Goal: Task Accomplishment & Management: Manage account settings

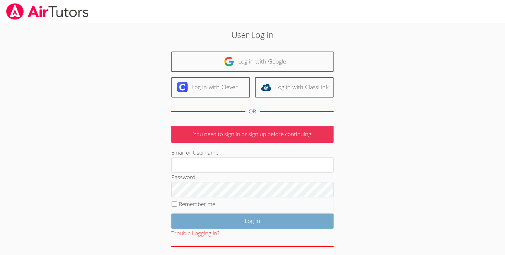
type input "[EMAIL_ADDRESS][DOMAIN_NAME]"
click at [233, 229] on input "Log in" at bounding box center [252, 221] width 162 height 15
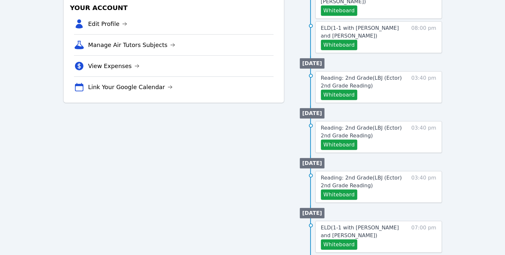
scroll to position [195, 0]
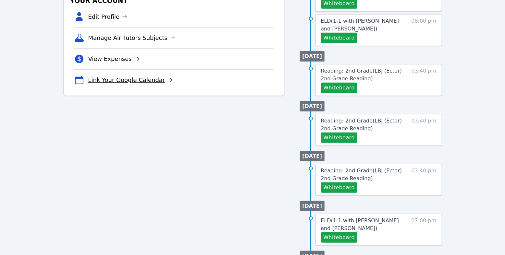
click at [173, 83] on icon at bounding box center [169, 80] width 5 height 5
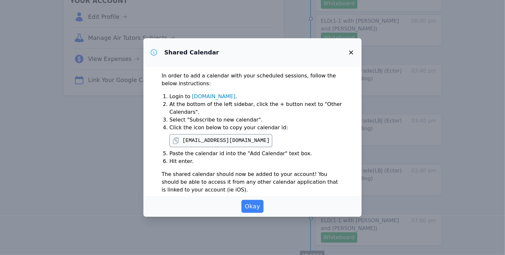
click at [172, 145] on icon at bounding box center [176, 141] width 8 height 8
click at [355, 54] on icon "button" at bounding box center [351, 53] width 8 height 8
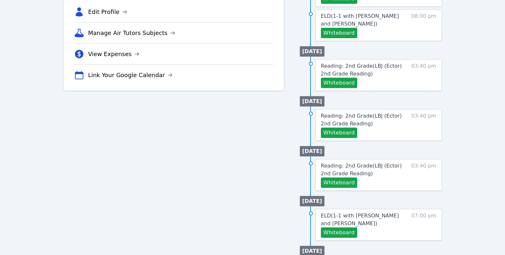
scroll to position [186, 0]
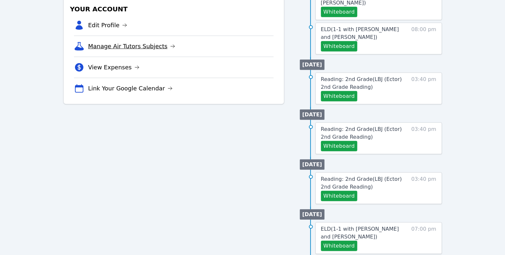
click at [156, 51] on link "Manage Air Tutors Subjects" at bounding box center [131, 46] width 87 height 9
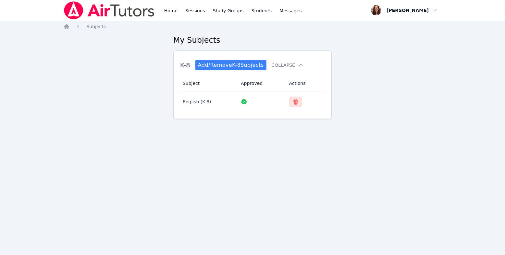
scroll to position [186, 0]
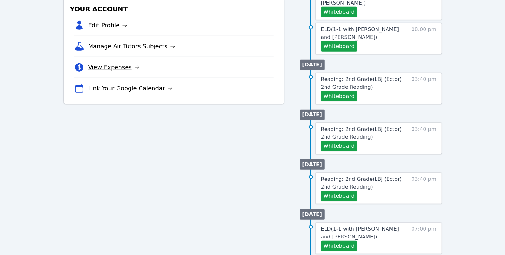
click at [139, 72] on link "View Expenses" at bounding box center [113, 67] width 51 height 9
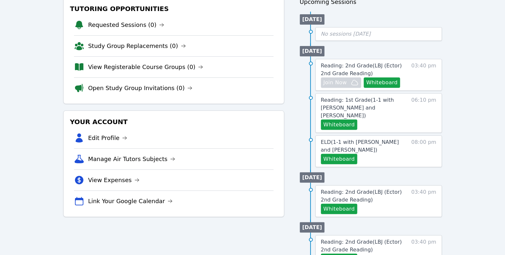
scroll to position [74, 0]
click at [345, 119] on link "Reading: 1st Grade ( 1-1 with [PERSON_NAME] and [PERSON_NAME] )" at bounding box center [364, 107] width 87 height 23
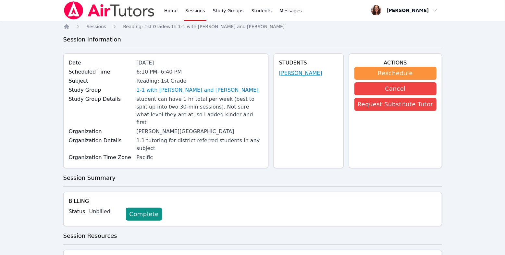
click at [292, 77] on link "[PERSON_NAME]" at bounding box center [300, 73] width 43 height 8
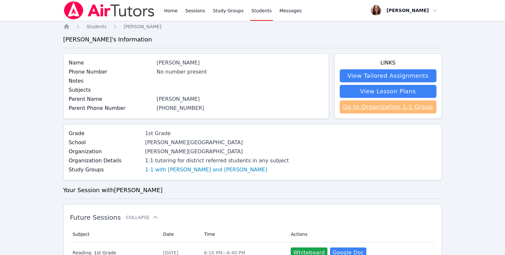
click at [395, 114] on link "Go to Organization 1-1 Group" at bounding box center [388, 107] width 97 height 13
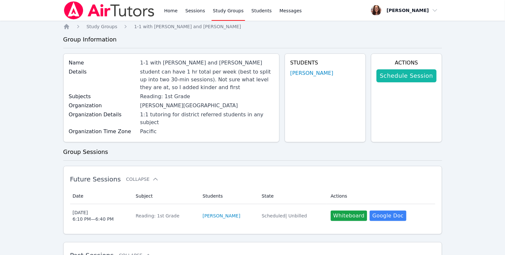
click at [401, 82] on link "Schedule Session" at bounding box center [406, 75] width 60 height 13
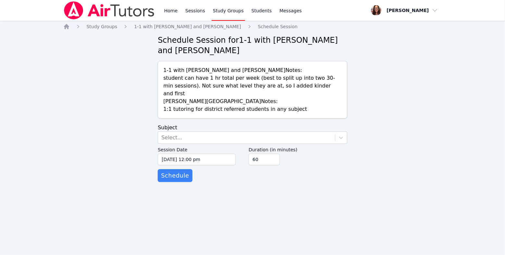
click at [180, 162] on form "Subject Select... Session Date [DATE] 12:00 pm [DATE] 12:00 pm Duration (in min…" at bounding box center [252, 153] width 189 height 58
click at [181, 142] on div "Select..." at bounding box center [171, 138] width 21 height 8
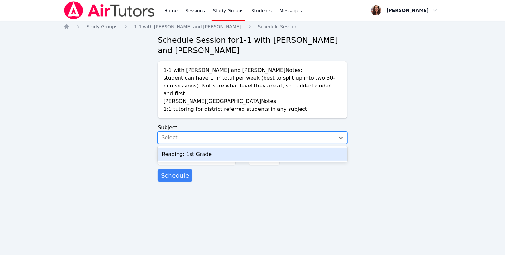
click at [193, 161] on div "Reading: 1st Grade" at bounding box center [252, 154] width 189 height 13
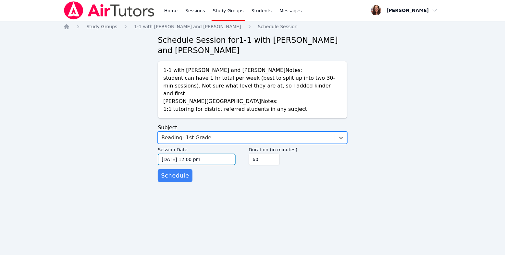
click at [209, 165] on input "[DATE] 12:00 pm" at bounding box center [197, 160] width 78 height 12
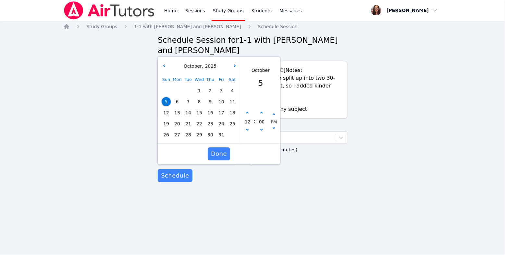
click at [221, 106] on span "10" at bounding box center [221, 101] width 9 height 9
click at [247, 114] on icon "button" at bounding box center [247, 113] width 3 height 3
type input "[DATE] 01:00 pm"
type input "01"
click at [247, 114] on icon "button" at bounding box center [247, 113] width 3 height 3
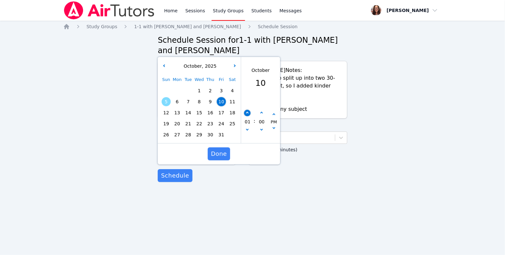
type input "[DATE] 02:00 pm"
type input "02"
click at [247, 114] on icon "button" at bounding box center [247, 113] width 3 height 3
type input "[DATE] 03:00 pm"
type input "03"
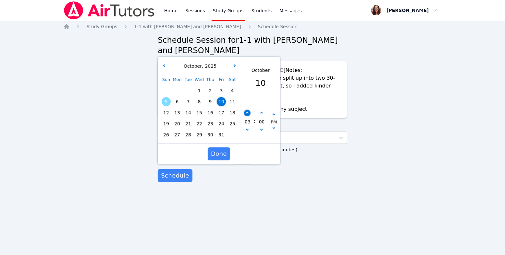
click at [247, 114] on icon "button" at bounding box center [247, 113] width 3 height 3
type input "[DATE] 04:00 pm"
type input "04"
click at [247, 114] on icon "button" at bounding box center [247, 113] width 3 height 3
type input "[DATE] 05:00 pm"
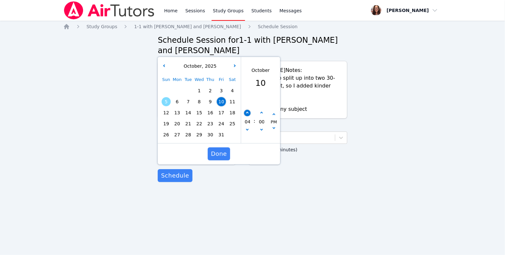
type input "05"
click at [247, 114] on icon "button" at bounding box center [247, 113] width 3 height 3
type input "[DATE] 06:00 pm"
type input "06"
click at [263, 116] on button "button" at bounding box center [261, 113] width 6 height 6
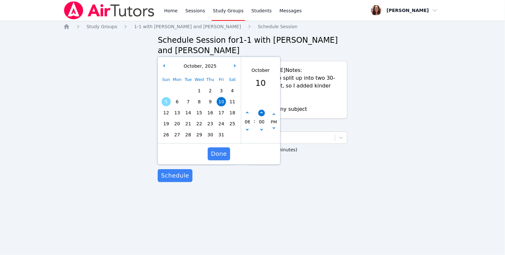
type input "[DATE] 06:05 pm"
type input "05"
click at [263, 116] on button "button" at bounding box center [261, 113] width 6 height 6
type input "[DATE] 06:10 pm"
type input "10"
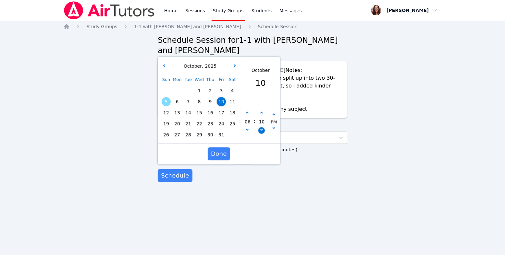
click at [261, 131] on icon "button" at bounding box center [261, 129] width 3 height 3
type input "[DATE] 06:05 pm"
type input "05"
click at [262, 134] on button "button" at bounding box center [261, 130] width 6 height 6
type input "[DATE] 06:00 pm"
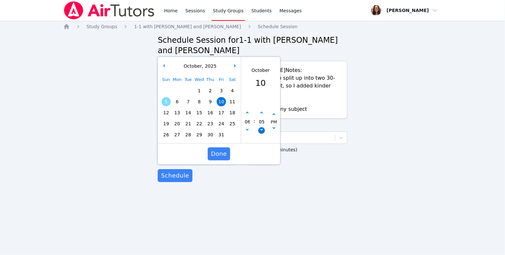
type input "00"
click at [198, 106] on span "8" at bounding box center [199, 101] width 9 height 9
type input "[DATE] 06:00 pm"
click at [225, 159] on span "Done" at bounding box center [219, 153] width 16 height 9
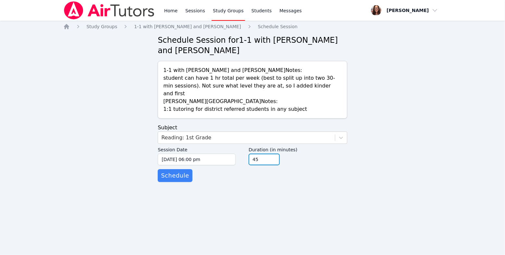
click at [280, 165] on input "45" at bounding box center [263, 160] width 31 height 12
type input "30"
click at [280, 165] on input "30" at bounding box center [263, 160] width 31 height 12
click at [187, 180] on span "Schedule" at bounding box center [175, 175] width 28 height 9
